Goal: Feedback & Contribution: Contribute content

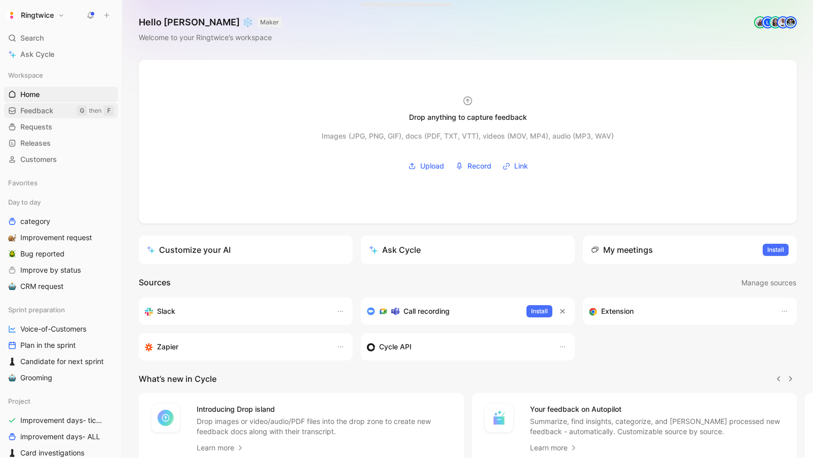
click at [46, 113] on span "Feedback" at bounding box center [36, 111] width 33 height 10
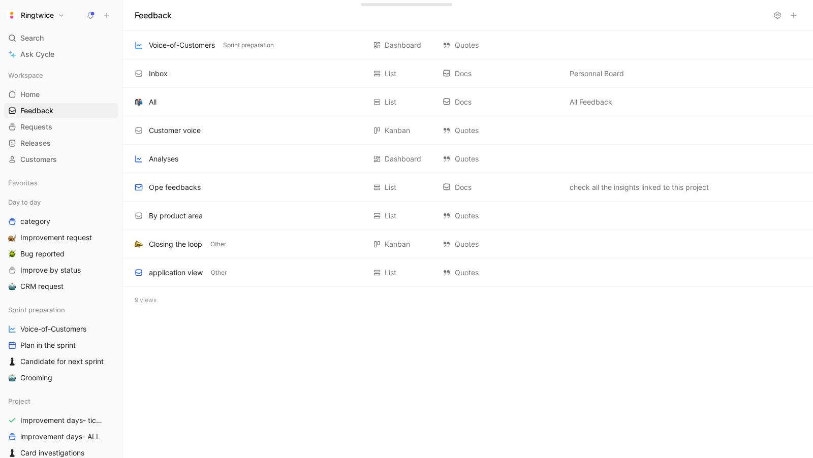
click at [104, 13] on icon at bounding box center [106, 15] width 7 height 7
click at [106, 11] on button at bounding box center [107, 15] width 14 height 14
click at [156, 21] on button "New feedback c" at bounding box center [174, 19] width 109 height 17
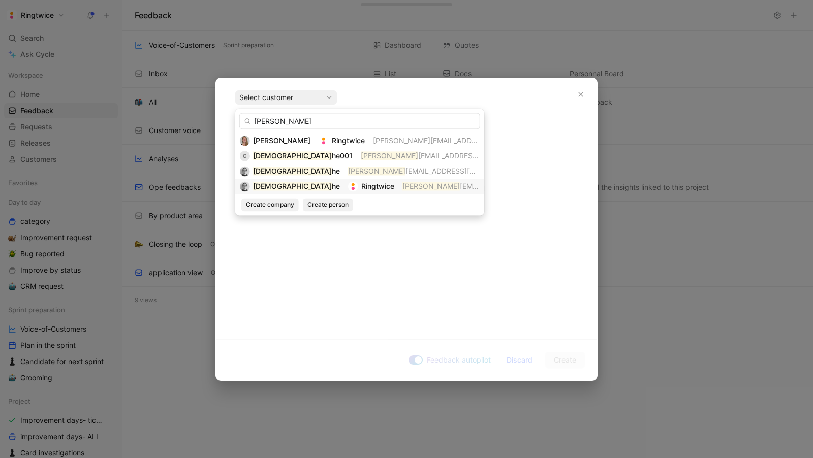
type input "[PERSON_NAME]"
click at [460, 189] on span "[EMAIL_ADDRESS][DOMAIN_NAME]" at bounding box center [519, 186] width 119 height 9
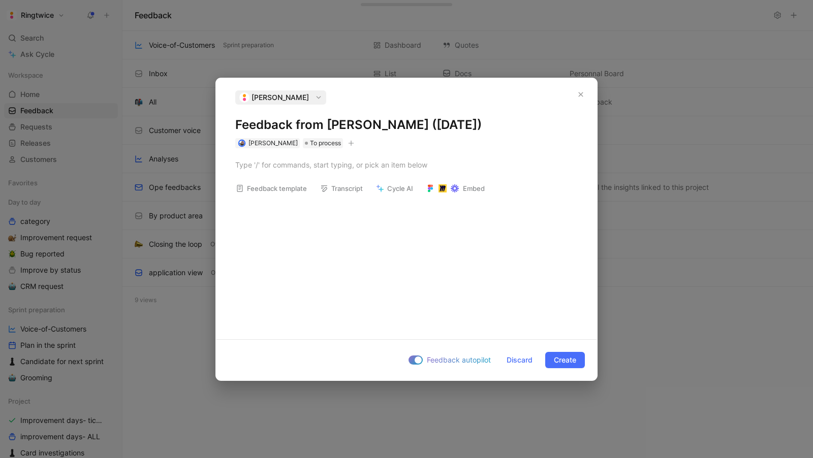
click at [406, 212] on div "Feedback template Transcript Cycle AI Embed" at bounding box center [406, 239] width 381 height 183
click at [344, 164] on div at bounding box center [406, 164] width 342 height 11
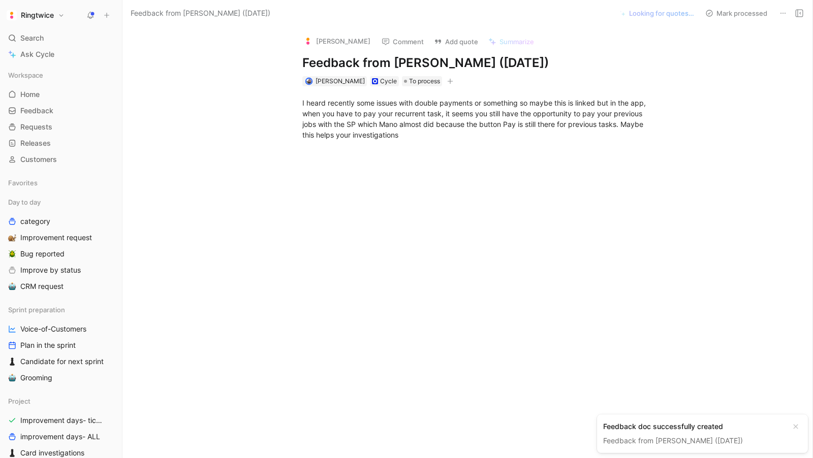
click at [439, 146] on div "I heard recently some issues with double payments or something so maybe this is…" at bounding box center [478, 118] width 668 height 65
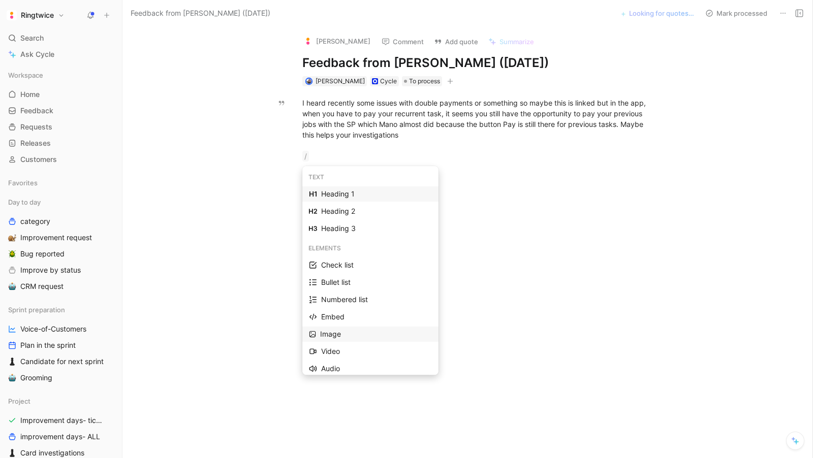
click at [344, 333] on div "Image" at bounding box center [376, 334] width 112 height 12
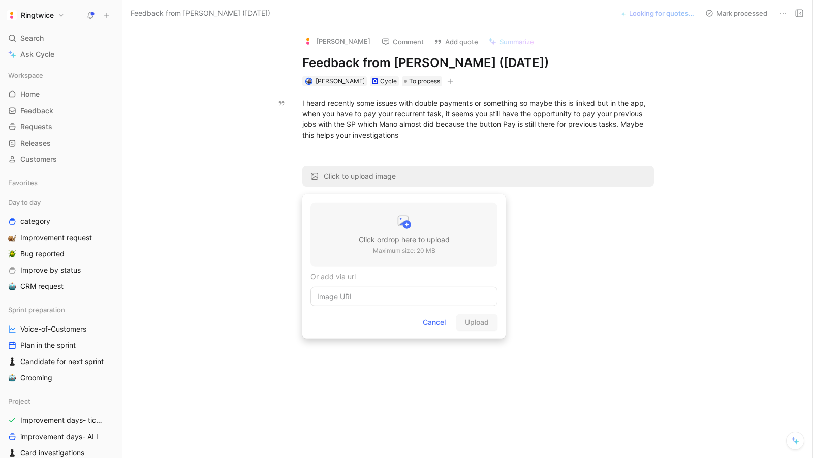
click at [378, 242] on h3 "Click or drop here to upload" at bounding box center [404, 240] width 91 height 12
click at [340, 275] on div "Or add via url" at bounding box center [403, 277] width 187 height 12
click at [395, 214] on div at bounding box center [404, 223] width 91 height 20
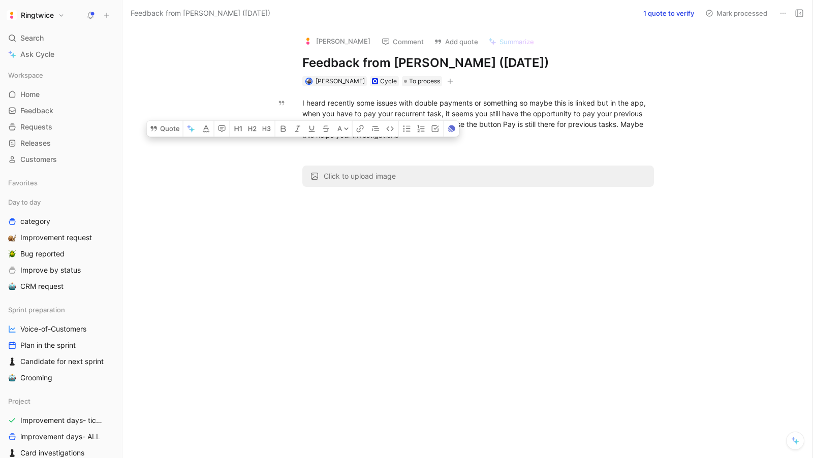
click at [369, 204] on div at bounding box center [478, 264] width 668 height 138
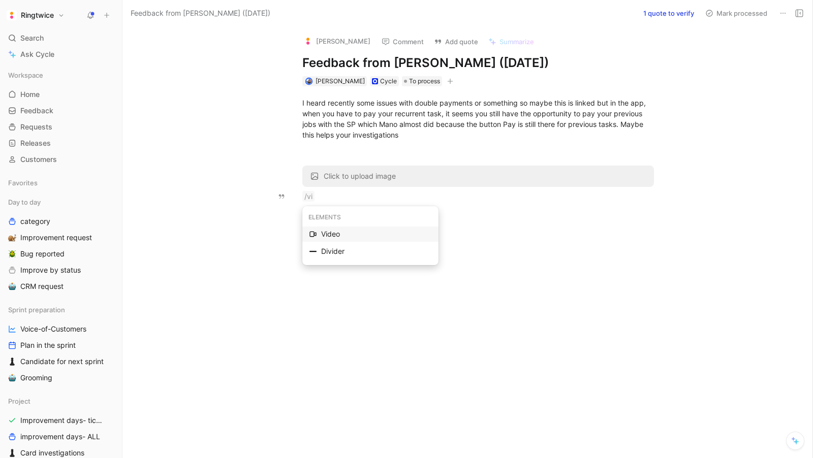
click at [323, 237] on div "Video" at bounding box center [376, 234] width 111 height 12
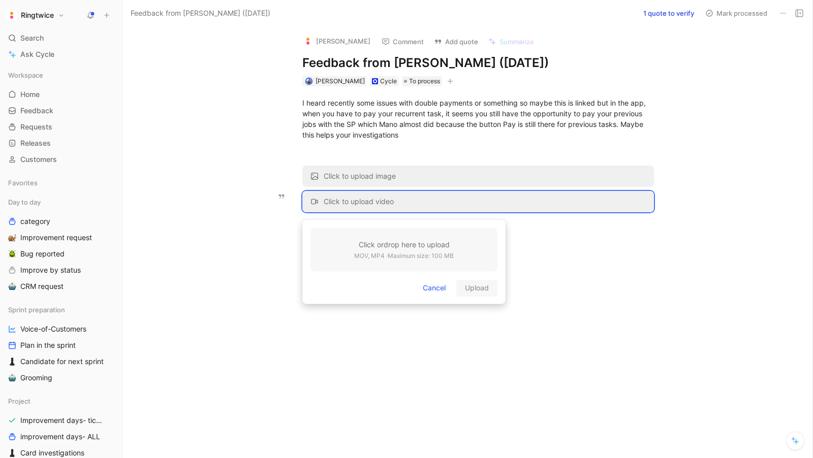
click at [412, 254] on p "MOV, MP4 · Maximum size: 100 MB" at bounding box center [404, 256] width 100 height 10
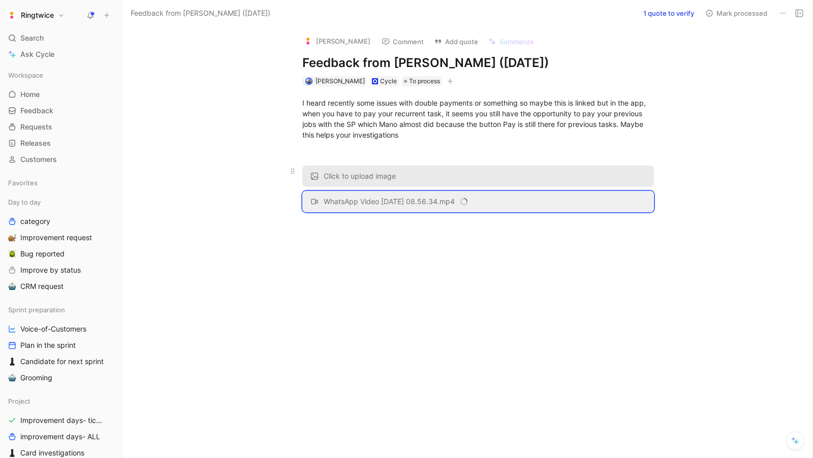
click at [358, 169] on button "Click to upload image" at bounding box center [477, 176] width 351 height 21
click at [288, 171] on span at bounding box center [292, 171] width 11 height 11
